Goal: Information Seeking & Learning: Learn about a topic

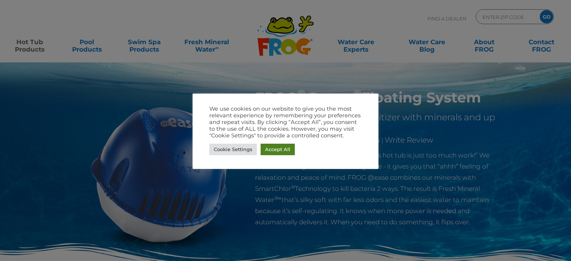
click at [279, 151] on link "Accept All" at bounding box center [278, 150] width 34 height 12
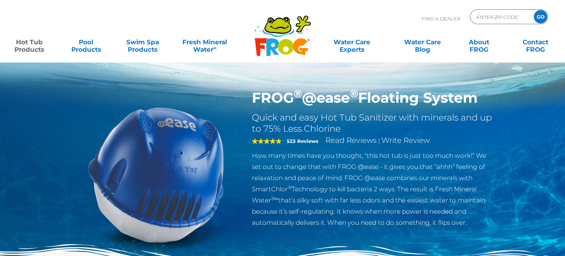
click at [28, 45] on link "Hot Tub Products" at bounding box center [29, 42] width 44 height 15
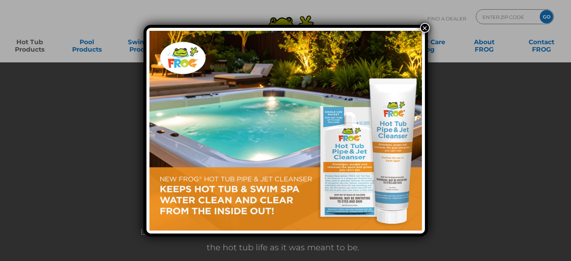
click at [425, 28] on button "×" at bounding box center [425, 28] width 10 height 10
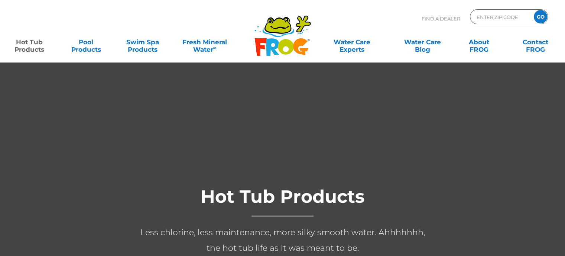
click at [30, 45] on link "Hot Tub Products" at bounding box center [29, 42] width 44 height 15
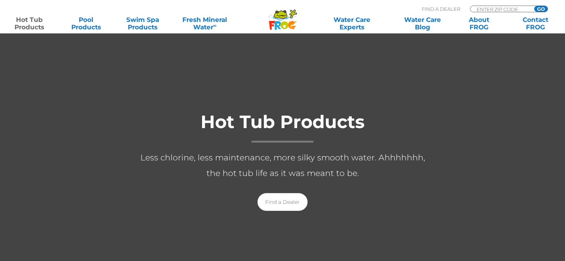
scroll to position [74, 0]
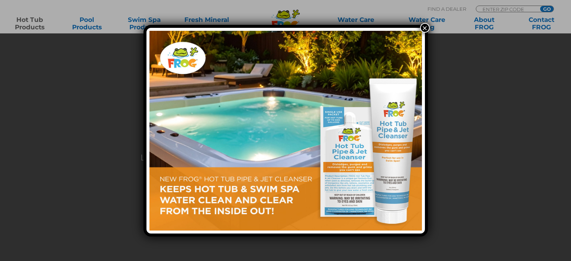
click at [425, 28] on button "×" at bounding box center [425, 28] width 10 height 10
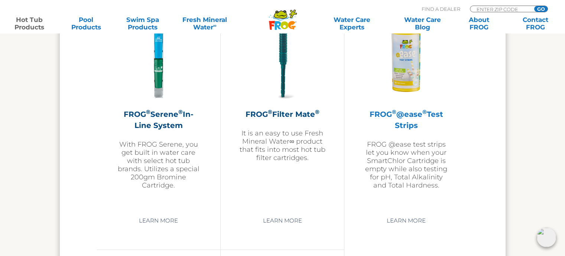
scroll to position [1636, 0]
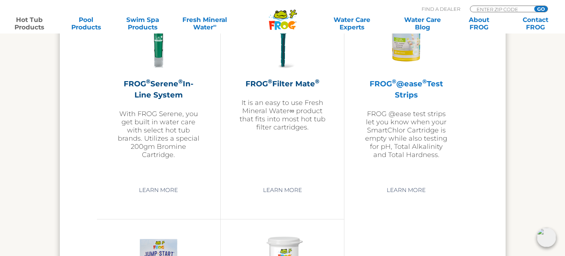
click at [407, 52] on img at bounding box center [407, 27] width 86 height 86
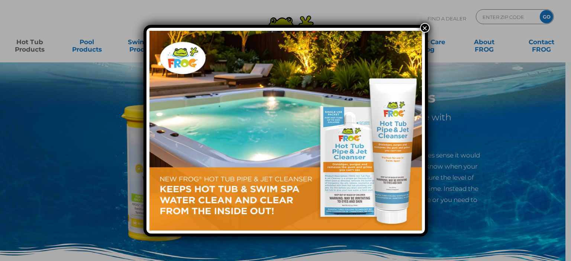
click at [423, 28] on button "×" at bounding box center [425, 28] width 10 height 10
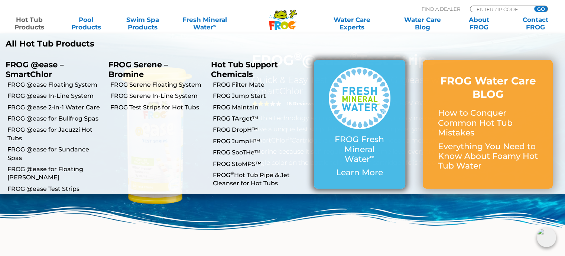
scroll to position [112, 0]
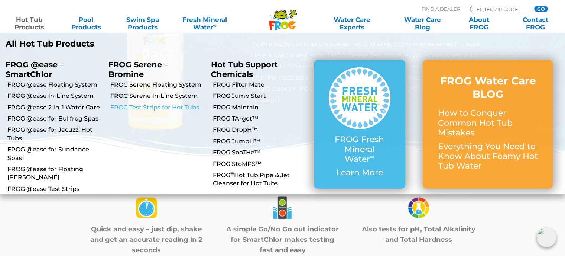
click at [156, 106] on link "FROG Test Strips for Hot Tubs" at bounding box center [158, 107] width 96 height 8
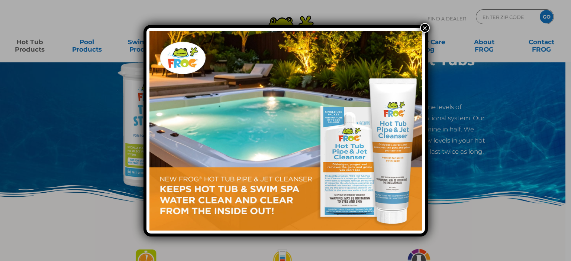
click at [426, 28] on button "×" at bounding box center [425, 28] width 10 height 10
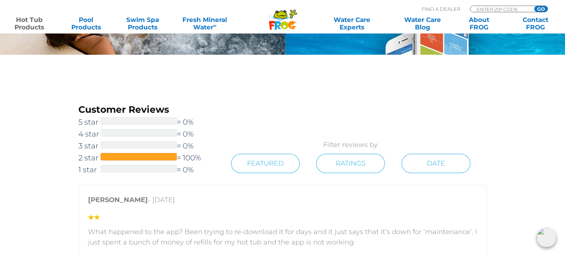
scroll to position [818, 0]
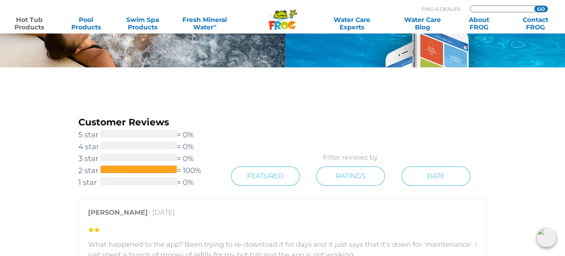
click at [488, 7] on input "Zip Code Form" at bounding box center [501, 9] width 50 height 6
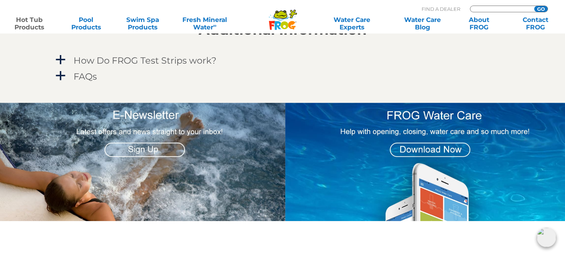
scroll to position [669, 0]
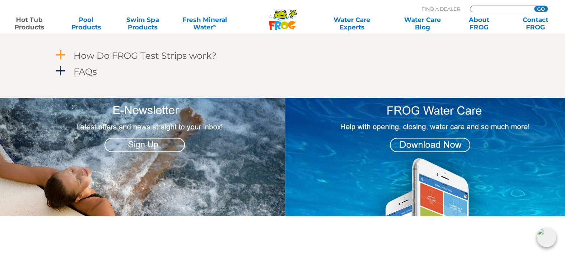
type input "ENTER ZIP CODE"
click at [61, 56] on span "a" at bounding box center [60, 54] width 11 height 11
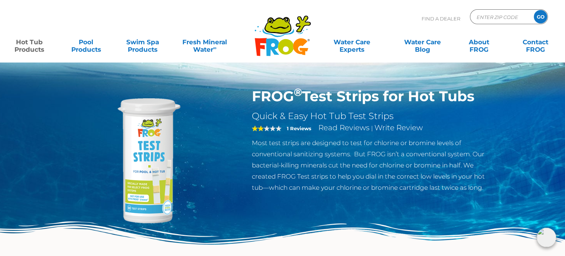
scroll to position [0, 0]
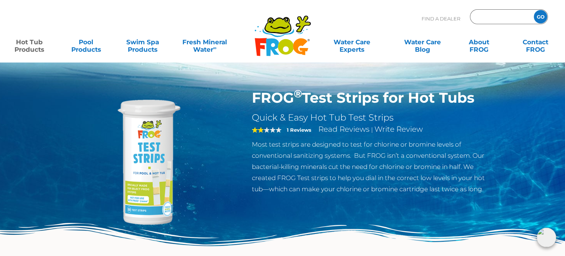
click at [490, 13] on input "Zip Code Form" at bounding box center [501, 17] width 50 height 11
type input "27540"
click at [534, 10] on input "GO" at bounding box center [540, 16] width 13 height 13
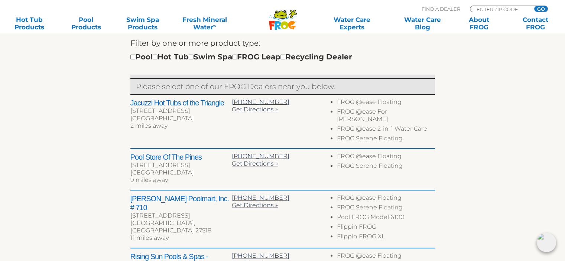
scroll to position [297, 0]
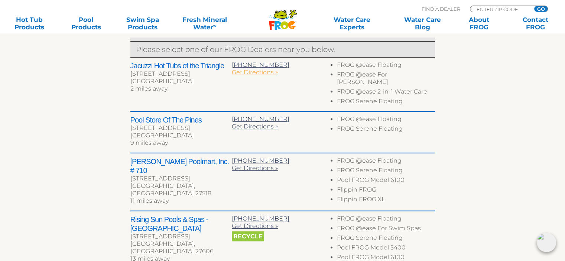
click at [257, 73] on span "Get Directions »" at bounding box center [255, 72] width 46 height 7
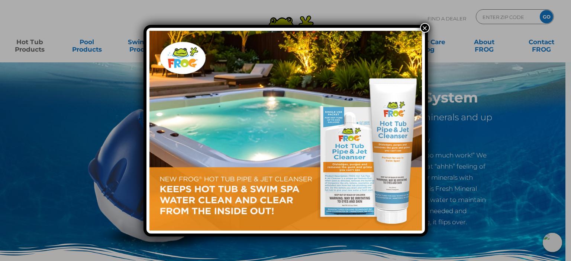
click at [425, 27] on button "×" at bounding box center [425, 28] width 10 height 10
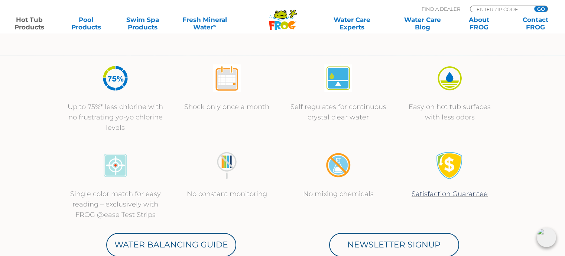
scroll to position [297, 0]
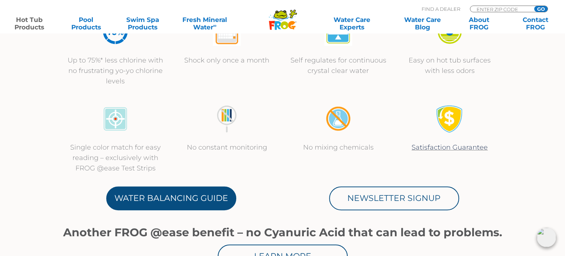
click at [167, 194] on link "Water Balancing Guide" at bounding box center [171, 198] width 130 height 24
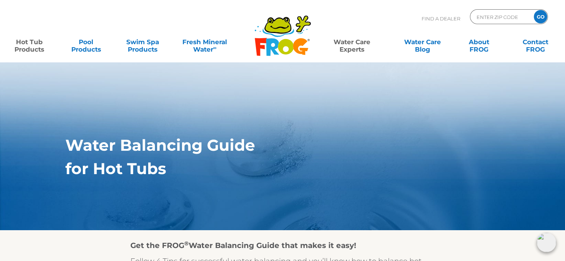
click at [31, 43] on link "Hot Tub Products" at bounding box center [29, 42] width 44 height 15
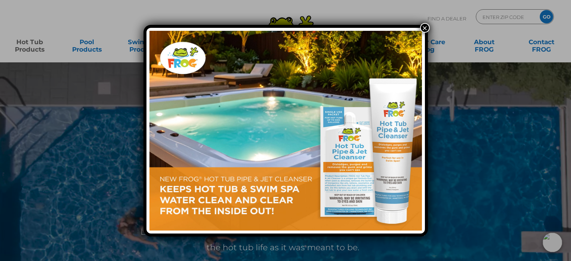
click at [426, 28] on button "×" at bounding box center [425, 28] width 10 height 10
